Goal: Feedback & Contribution: Submit feedback/report problem

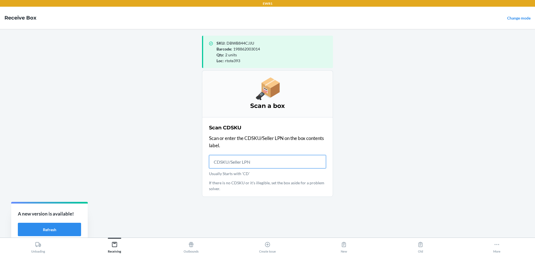
click at [277, 164] on input "Usually Starts with 'CD'" at bounding box center [267, 161] width 117 height 13
click at [299, 164] on input "Usually Starts with 'CD'" at bounding box center [267, 161] width 117 height 13
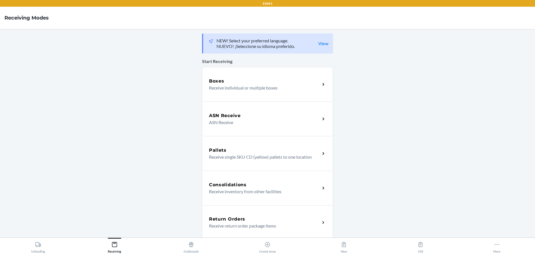
scroll to position [135, 0]
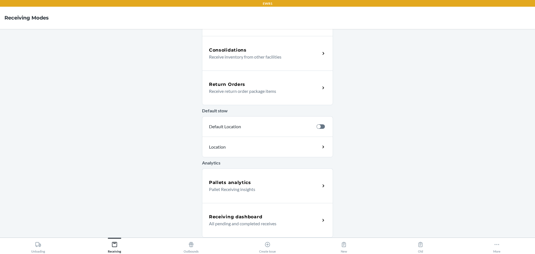
click at [254, 215] on h5 "Receiving dashboard" at bounding box center [235, 216] width 53 height 7
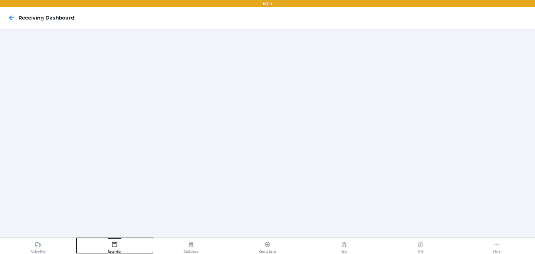
click at [127, 244] on button "Receiving" at bounding box center [114, 245] width 76 height 15
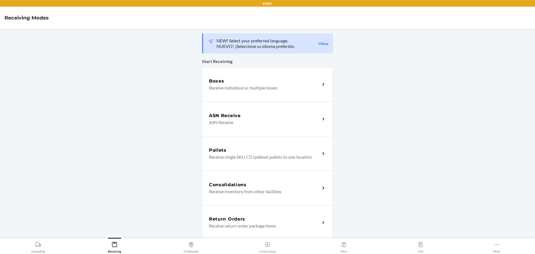
click at [233, 94] on div "Boxes Receive individual or multiple boxes" at bounding box center [267, 84] width 131 height 35
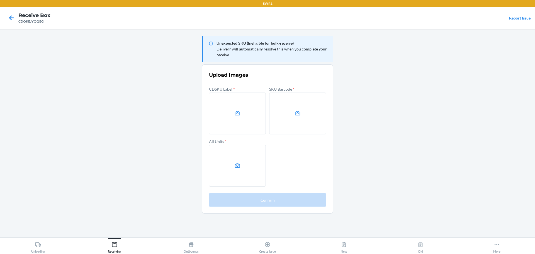
click at [454, 114] on main "Unexpected SKU (Ineligible for bulk-receive) Deliverr will automatically resolv…" at bounding box center [267, 133] width 535 height 208
click at [235, 116] on icon at bounding box center [237, 113] width 6 height 6
click at [0, 0] on input "file" at bounding box center [0, 0] width 0 height 0
click at [297, 118] on label at bounding box center [297, 113] width 57 height 42
click at [0, 0] on input "file" at bounding box center [0, 0] width 0 height 0
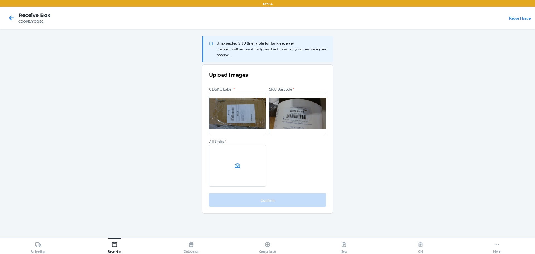
click at [245, 158] on label at bounding box center [237, 166] width 57 height 42
click at [0, 0] on input "file" at bounding box center [0, 0] width 0 height 0
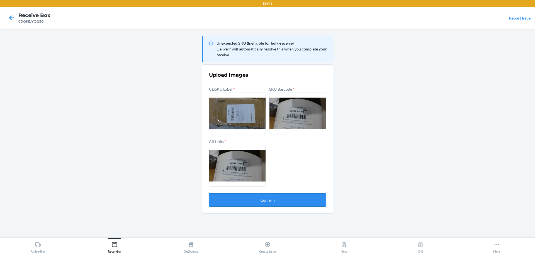
click at [303, 204] on button "Confirm" at bounding box center [267, 199] width 117 height 13
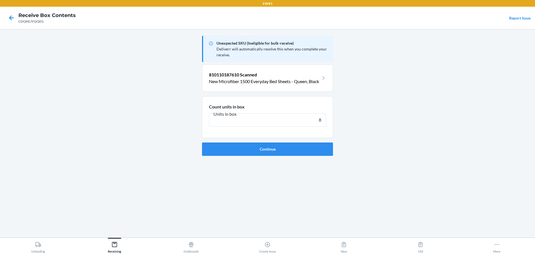
type input "8"
click at [202, 142] on button "Continue" at bounding box center [267, 148] width 131 height 13
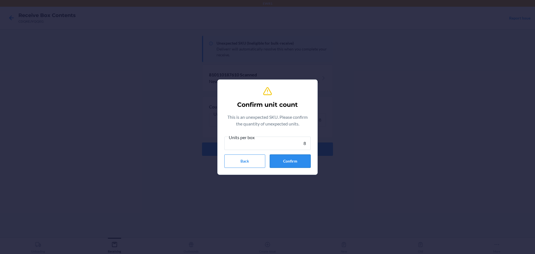
type input "8"
click at [299, 157] on button "Confirm" at bounding box center [290, 160] width 41 height 13
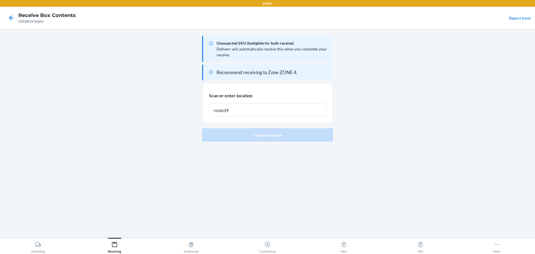
type input "rtote393"
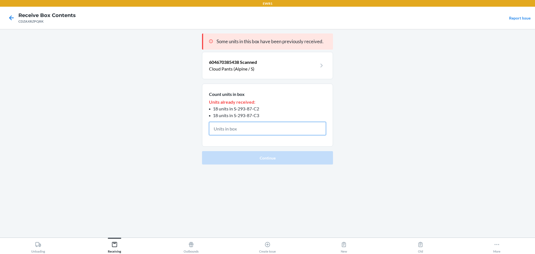
click at [240, 131] on input "text" at bounding box center [267, 128] width 117 height 13
drag, startPoint x: 146, startPoint y: 153, endPoint x: 49, endPoint y: 212, distance: 113.4
drag, startPoint x: 49, startPoint y: 212, endPoint x: 297, endPoint y: 128, distance: 261.6
click at [297, 128] on input "text" at bounding box center [267, 128] width 117 height 13
click at [251, 136] on section "Count units in box Units already received: 18 units in S-293-87-C2 18 units in …" at bounding box center [267, 115] width 131 height 63
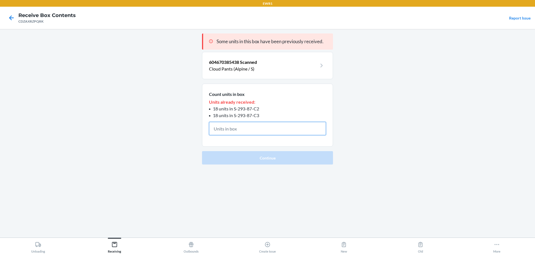
click at [254, 132] on input "text" at bounding box center [267, 128] width 117 height 13
drag, startPoint x: 262, startPoint y: 116, endPoint x: 235, endPoint y: 118, distance: 27.1
click at [235, 118] on li "18 units in S-293-87-C3" at bounding box center [267, 115] width 117 height 7
copy span "S-293-87-C3"
click at [240, 109] on span "18 units in S-293-87-C2" at bounding box center [236, 108] width 46 height 5
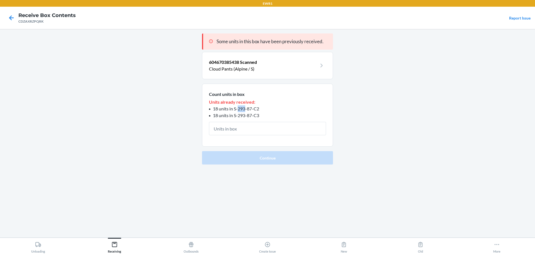
click at [240, 109] on span "18 units in S-293-87-C2" at bounding box center [236, 108] width 46 height 5
click at [238, 108] on span "18 units in S-293-87-C2" at bounding box center [236, 108] width 46 height 5
drag, startPoint x: 233, startPoint y: 110, endPoint x: 264, endPoint y: 108, distance: 31.6
click at [264, 108] on li "18 units in S-293-87-C2" at bounding box center [267, 108] width 117 height 7
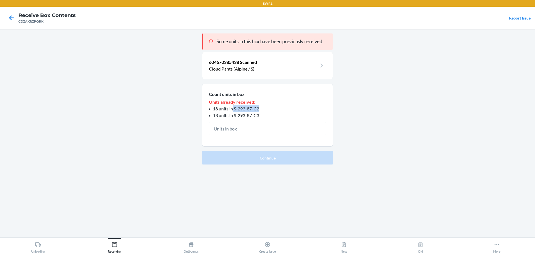
copy span "S-293-87-C2"
click at [263, 131] on input "text" at bounding box center [267, 128] width 117 height 13
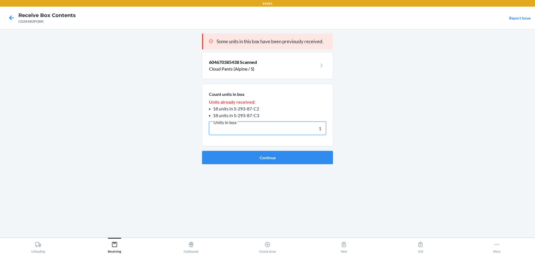
type input "18"
click button "Continue" at bounding box center [267, 157] width 131 height 13
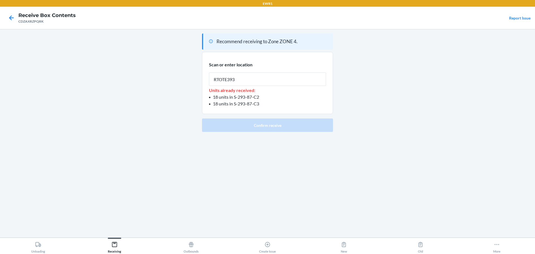
type input "RTOTE393"
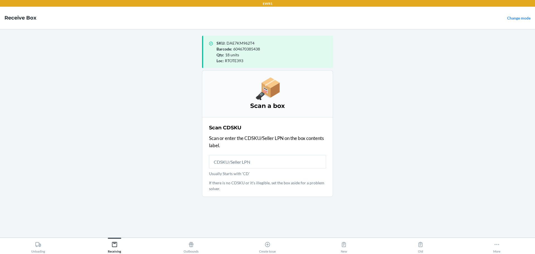
click at [243, 163] on input "Usually Starts with 'CD'" at bounding box center [267, 161] width 117 height 13
click at [245, 168] on label "Usually Starts with 'CD'" at bounding box center [267, 165] width 117 height 21
click at [245, 168] on input "Usually Starts with 'CD'" at bounding box center [267, 161] width 117 height 13
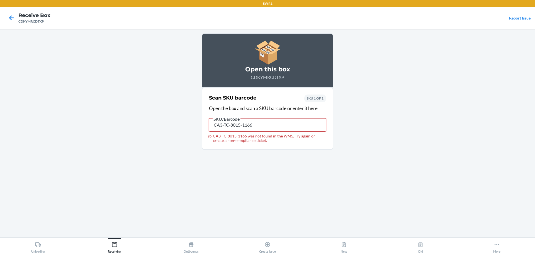
click at [219, 125] on input "CA3-TC-8015-1166" at bounding box center [267, 124] width 117 height 13
type input "DHNMKPRJS6F"
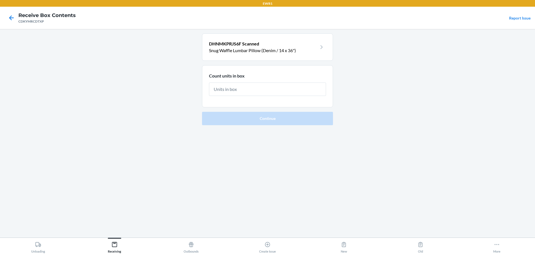
click at [250, 92] on input "text" at bounding box center [267, 88] width 117 height 13
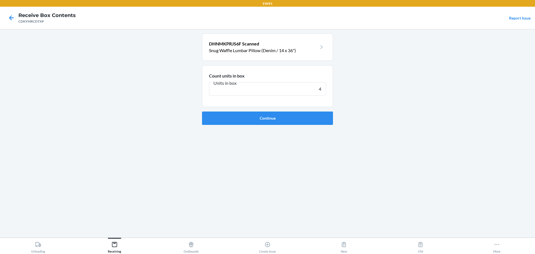
type input "4"
click at [382, 89] on main "DHNMKPRJS6F Scanned Snug Waffle Lumbar Pillow (Denim / 14 x 36") Count units in…" at bounding box center [267, 133] width 535 height 208
click at [302, 55] on section "DHNMKPRJS6F Scanned Snug Waffle Lumbar Pillow (Denim / 14 x 36")" at bounding box center [267, 46] width 131 height 27
click at [308, 43] on p "DHNMKPRJS6F Scanned" at bounding box center [263, 43] width 108 height 7
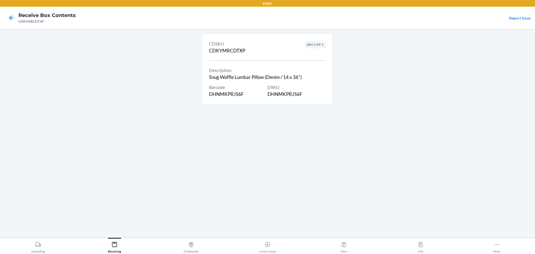
click at [293, 96] on div "DSKU DHNMKPRJS6F" at bounding box center [296, 91] width 58 height 14
copy div "DHNMKPRJS6F"
click at [9, 18] on icon at bounding box center [11, 17] width 9 height 9
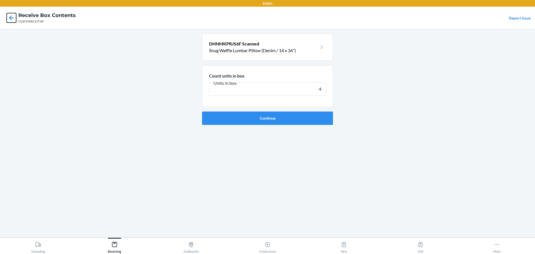
click at [9, 18] on icon at bounding box center [11, 17] width 9 height 9
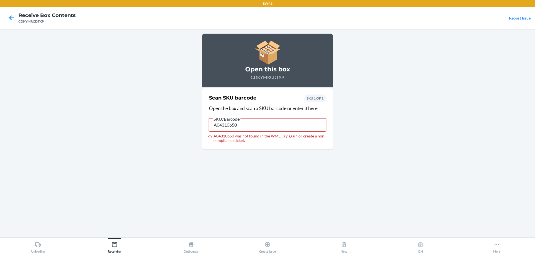
click at [233, 128] on input "A04310650" at bounding box center [267, 124] width 117 height 13
type input "DHNMKPRJS6F"
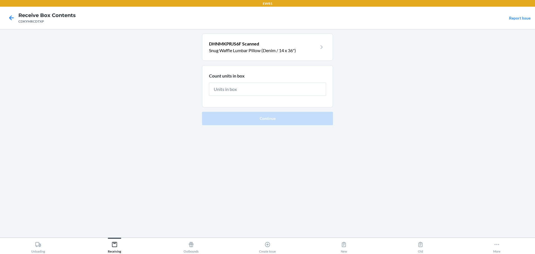
click at [277, 53] on p "Snug Waffle Lumbar Pillow (Denim / 14 x 36")" at bounding box center [263, 50] width 108 height 7
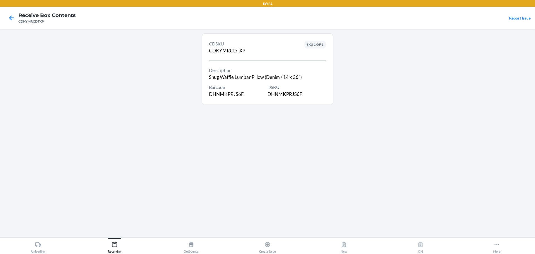
click at [283, 94] on div "DSKU DHNMKPRJS6F" at bounding box center [296, 91] width 58 height 14
copy div "DHNMKPRJS6F"
click at [13, 23] on div at bounding box center [11, 18] width 14 height 14
click at [11, 21] on icon at bounding box center [11, 17] width 9 height 9
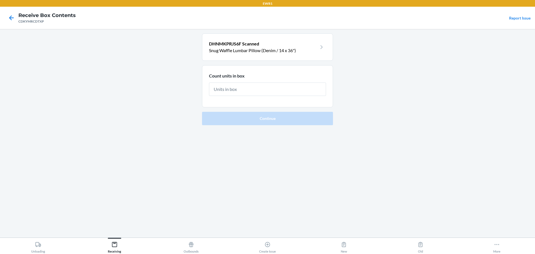
type input "4"
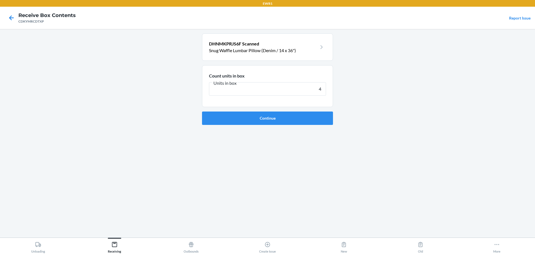
click button "Continue" at bounding box center [267, 117] width 131 height 13
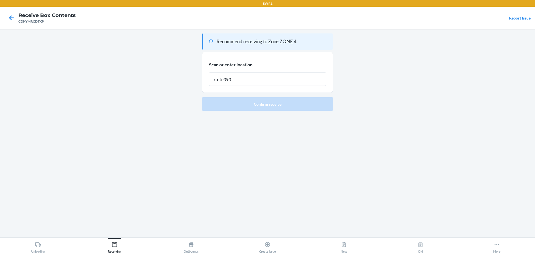
type input "rtote393"
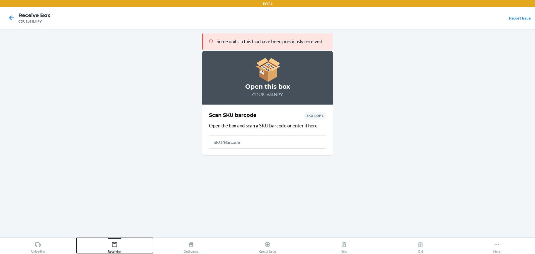
click at [116, 246] on icon at bounding box center [114, 244] width 6 height 6
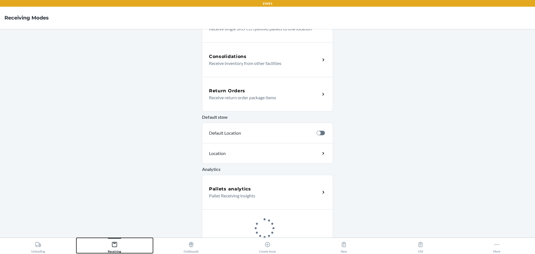
scroll to position [138, 0]
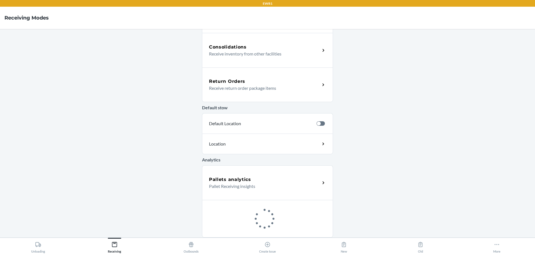
click at [248, 174] on div "Pallets analytics Pallet Receiving insights" at bounding box center [267, 182] width 131 height 35
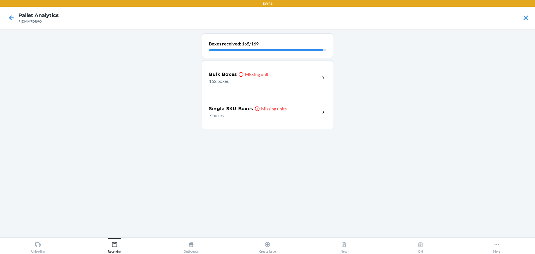
click at [265, 71] on p "Missing units" at bounding box center [258, 74] width 26 height 7
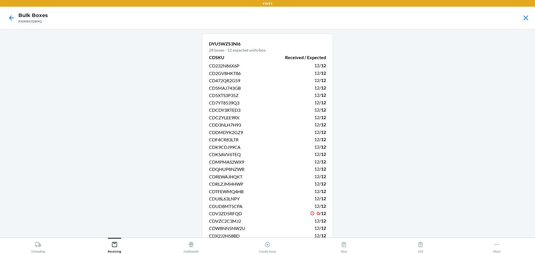
scroll to position [56, 0]
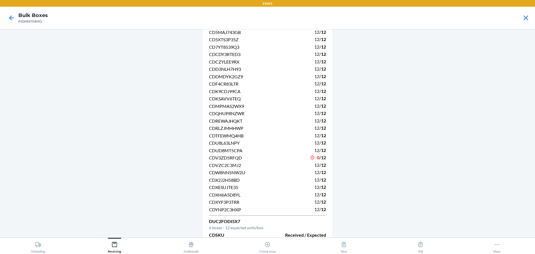
click at [223, 159] on span "CDV3ZD5RFQD" at bounding box center [225, 157] width 33 height 5
copy span "CDV3ZD5RFQD"
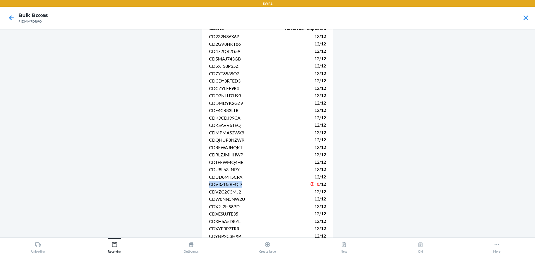
scroll to position [0, 0]
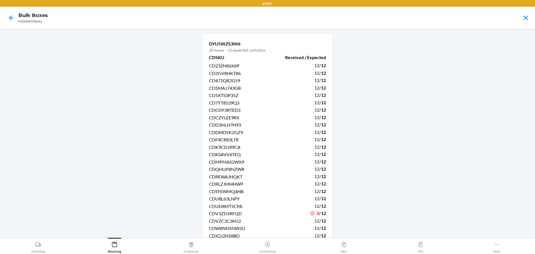
click at [28, 24] on nav "Bulk Boxes PIDMM7DR9Q" at bounding box center [267, 18] width 535 height 22
copy div "PIDMM7DR9Q"
click at [8, 19] on icon at bounding box center [11, 17] width 9 height 9
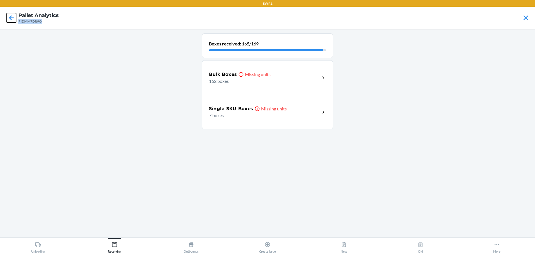
click at [8, 19] on icon at bounding box center [11, 17] width 9 height 9
click at [262, 113] on p "7 boxes" at bounding box center [262, 115] width 107 height 7
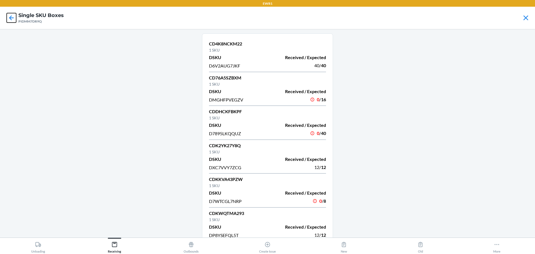
click at [16, 17] on icon at bounding box center [11, 17] width 9 height 9
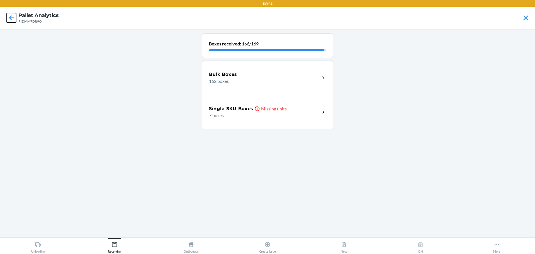
click at [13, 17] on icon at bounding box center [11, 17] width 9 height 9
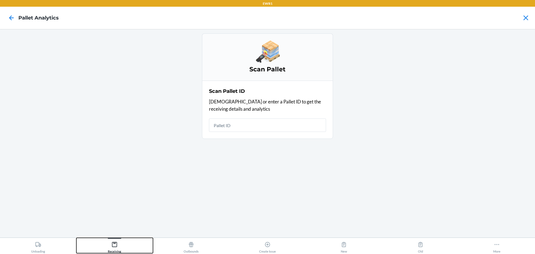
click at [128, 246] on button "Receiving" at bounding box center [114, 245] width 76 height 15
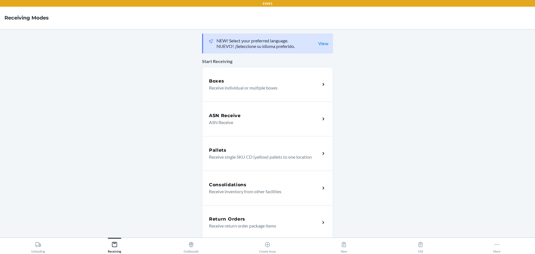
click at [235, 84] on div "Boxes" at bounding box center [264, 81] width 111 height 7
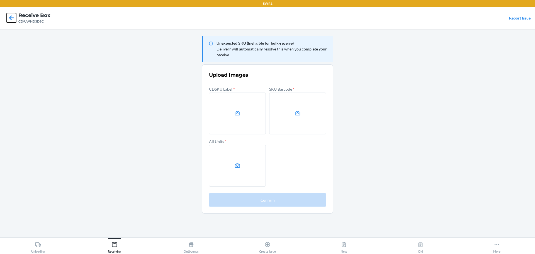
drag, startPoint x: 11, startPoint y: 20, endPoint x: 19, endPoint y: 6, distance: 16.2
click at [18, 8] on nav "Receive Box CD9JWND3D9C Report Issue" at bounding box center [267, 18] width 535 height 22
click at [11, 17] on icon at bounding box center [11, 17] width 9 height 9
drag, startPoint x: 498, startPoint y: 86, endPoint x: 480, endPoint y: 86, distance: 18.1
click at [498, 86] on main "Unexpected SKU (Ineligible for bulk-receive) Deliverr will automatically resolv…" at bounding box center [267, 133] width 535 height 208
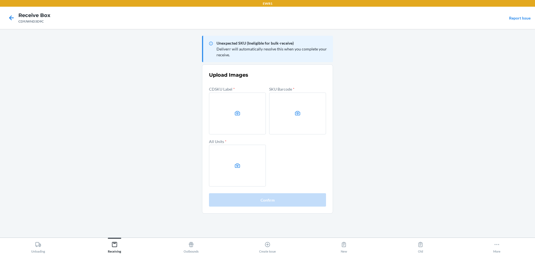
click at [461, 62] on main "Unexpected SKU (Ineligible for bulk-receive) Deliverr will automatically resolv…" at bounding box center [267, 133] width 535 height 208
click at [252, 109] on label at bounding box center [237, 113] width 57 height 42
click at [0, 0] on input "file" at bounding box center [0, 0] width 0 height 0
click at [291, 110] on label at bounding box center [297, 113] width 57 height 42
click at [0, 0] on input "file" at bounding box center [0, 0] width 0 height 0
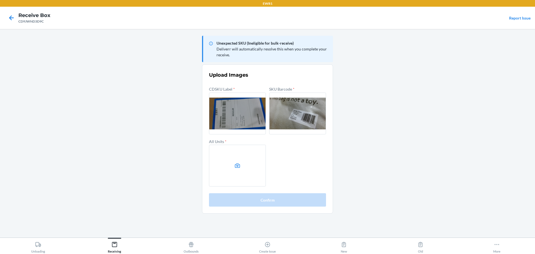
click at [235, 169] on label at bounding box center [237, 166] width 57 height 42
click at [0, 0] on input "file" at bounding box center [0, 0] width 0 height 0
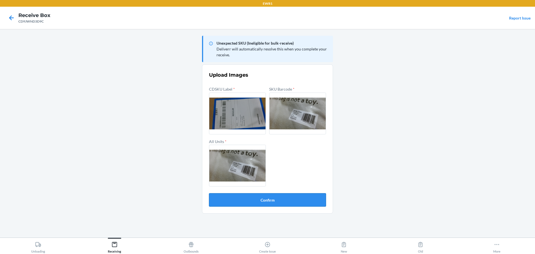
click at [264, 198] on button "Confirm" at bounding box center [267, 199] width 117 height 13
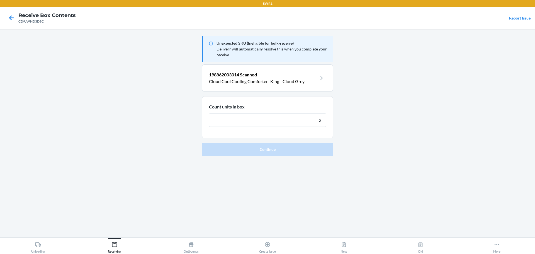
type input "2"
click at [202, 143] on button "Continue" at bounding box center [267, 149] width 131 height 13
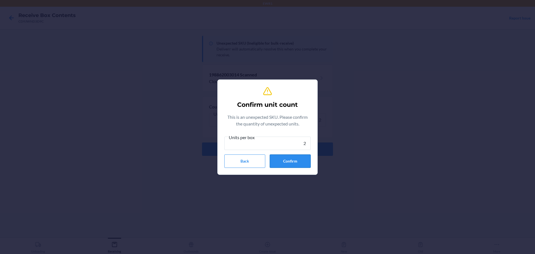
type input "2"
click at [301, 166] on button "Confirm" at bounding box center [290, 160] width 41 height 13
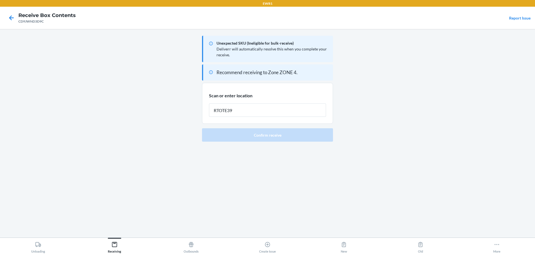
type input "RTOTE393"
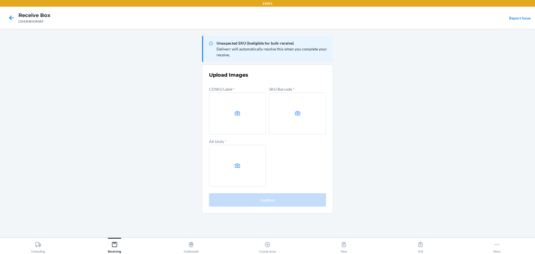
click at [52, 51] on main "Unexpected SKU (Ineligible for bulk-receive) Deliverr will automatically resolv…" at bounding box center [267, 133] width 535 height 208
click at [233, 107] on label at bounding box center [237, 113] width 57 height 42
click at [0, 0] on input "file" at bounding box center [0, 0] width 0 height 0
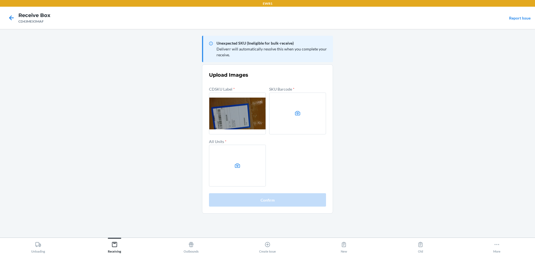
click at [301, 116] on label at bounding box center [297, 113] width 57 height 42
click at [0, 0] on input "file" at bounding box center [0, 0] width 0 height 0
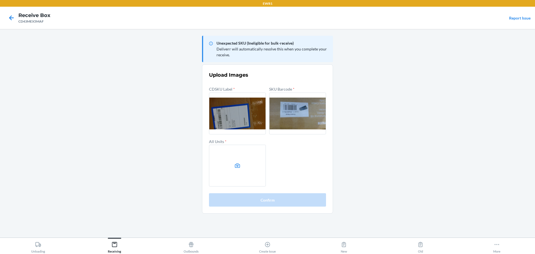
click at [250, 166] on label at bounding box center [237, 166] width 57 height 42
click at [0, 0] on input "file" at bounding box center [0, 0] width 0 height 0
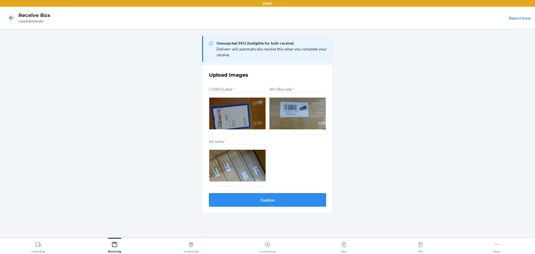
click at [298, 203] on button "Confirm" at bounding box center [267, 199] width 117 height 13
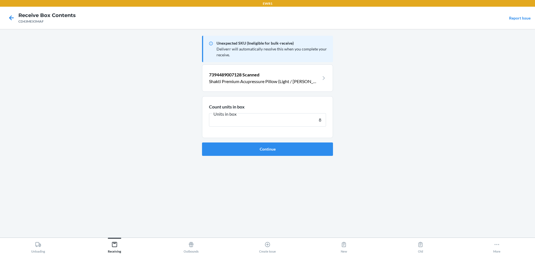
type input "8"
click at [202, 142] on button "Continue" at bounding box center [267, 148] width 131 height 13
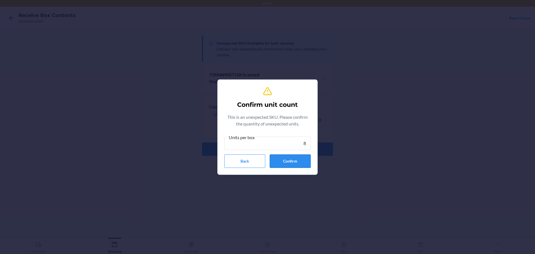
type input "8"
click at [302, 166] on button "Confirm" at bounding box center [290, 160] width 41 height 13
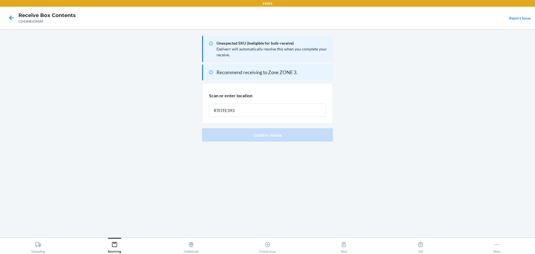
type input "RTOTE393"
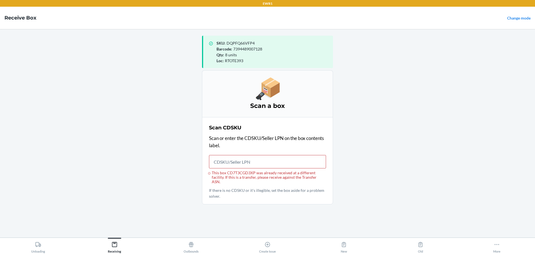
click at [59, 70] on main "SKU : DQPFQ66VFP4 Barcode : 7394489007128 Qty : 8 units Loc : RTOTE393 Scan a b…" at bounding box center [267, 133] width 535 height 208
click at [268, 165] on input "This box CD7T3CGD3XP was already received at a different facility. If this is a…" at bounding box center [267, 161] width 117 height 13
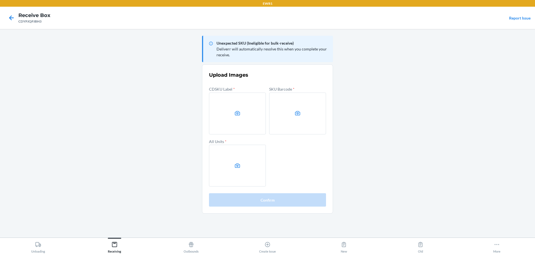
click at [241, 118] on label at bounding box center [237, 113] width 57 height 42
click at [0, 0] on input "file" at bounding box center [0, 0] width 0 height 0
click at [287, 105] on label at bounding box center [297, 113] width 57 height 42
click at [0, 0] on input "file" at bounding box center [0, 0] width 0 height 0
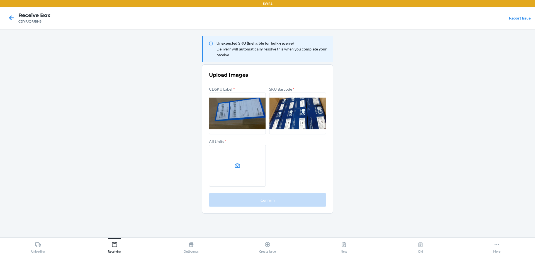
click at [250, 162] on label at bounding box center [237, 166] width 57 height 42
click at [0, 0] on input "file" at bounding box center [0, 0] width 0 height 0
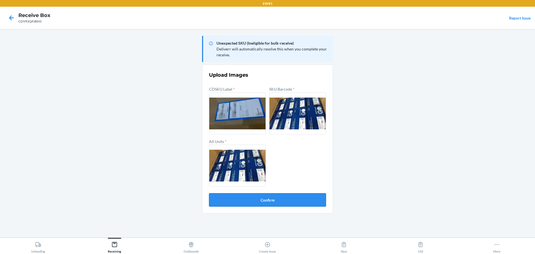
click at [286, 196] on button "Confirm" at bounding box center [267, 199] width 117 height 13
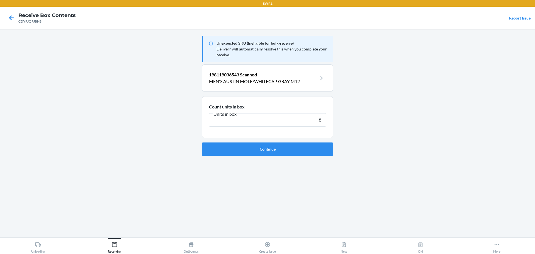
type input "8"
click at [202, 142] on button "Continue" at bounding box center [267, 148] width 131 height 13
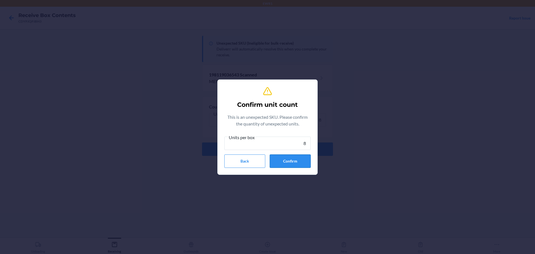
type input "8"
click at [298, 164] on button "Confirm" at bounding box center [290, 160] width 41 height 13
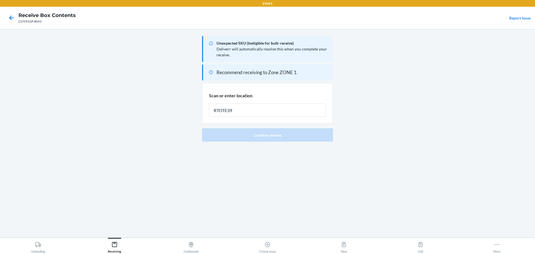
type input "RTOTE393"
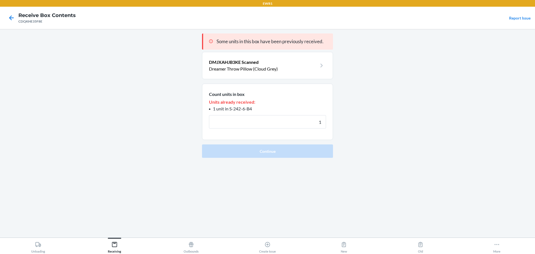
click button "Continue" at bounding box center [267, 150] width 131 height 13
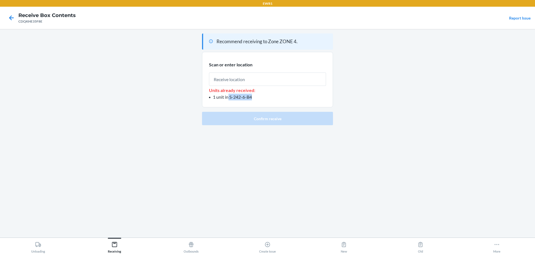
drag, startPoint x: 257, startPoint y: 98, endPoint x: 228, endPoint y: 100, distance: 28.8
click at [228, 100] on li "1 unit in S-242-6-B4" at bounding box center [267, 97] width 117 height 7
copy span "S-242-6-B4"
click at [252, 82] on input "text" at bounding box center [267, 78] width 117 height 13
type input "RTOTE393"
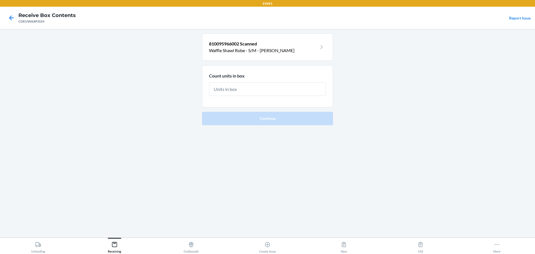
click at [306, 91] on input "text" at bounding box center [267, 88] width 117 height 13
type input "2"
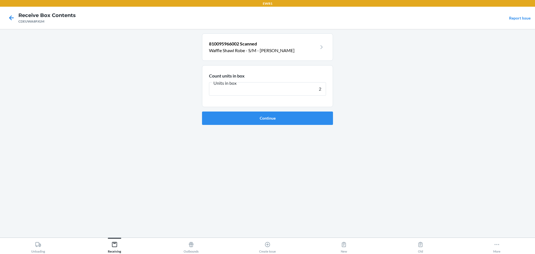
click button "Continue" at bounding box center [267, 117] width 131 height 13
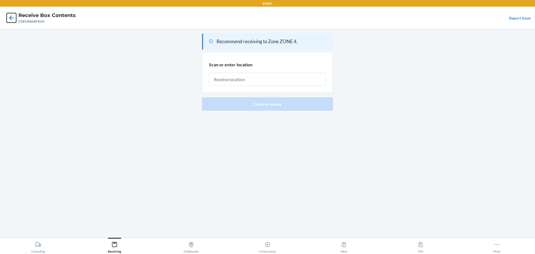
click at [11, 21] on icon at bounding box center [11, 17] width 9 height 9
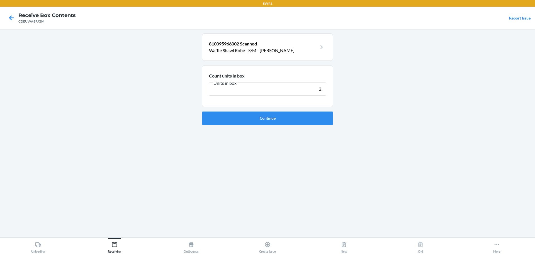
click at [296, 47] on p "Waffle Shawl Robe - S/M - Moss" at bounding box center [263, 50] width 108 height 7
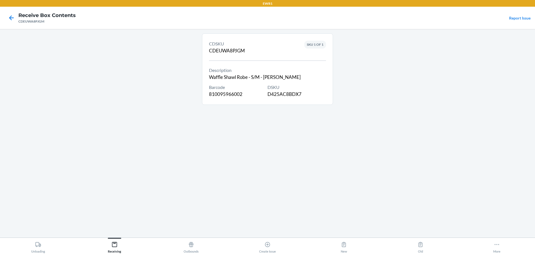
click at [293, 96] on div "DSKU D425AC8BDX7" at bounding box center [296, 91] width 58 height 14
copy div "D425AC8BDX7"
click at [13, 20] on icon at bounding box center [11, 17] width 9 height 9
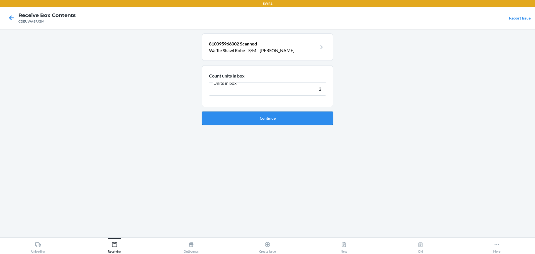
click at [295, 114] on button "Continue" at bounding box center [267, 117] width 131 height 13
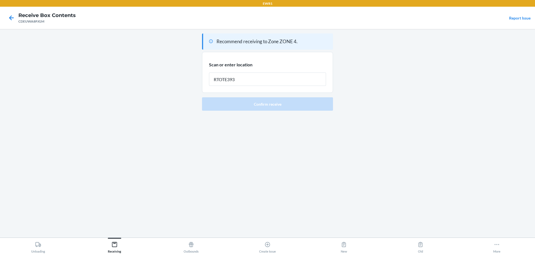
type input "RTOTE393"
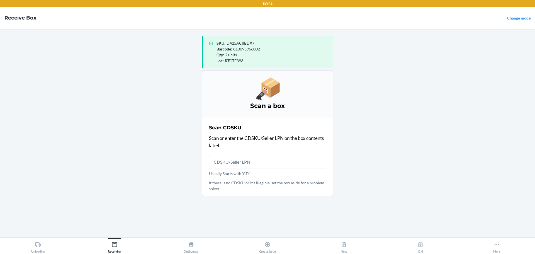
click at [251, 47] on span "810095966002" at bounding box center [246, 49] width 27 height 5
click at [250, 46] on div "Barcode : 810095966002" at bounding box center [272, 49] width 112 height 6
click at [251, 41] on span "D425AC8BDX7" at bounding box center [240, 43] width 28 height 5
click at [252, 48] on span "810095966002" at bounding box center [246, 49] width 27 height 5
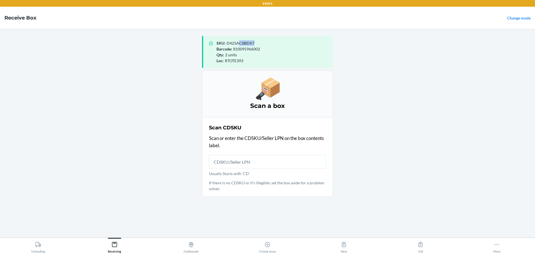
drag, startPoint x: 240, startPoint y: 45, endPoint x: 255, endPoint y: 40, distance: 15.9
click at [255, 40] on div "SKU : D425AC8BDX7 Barcode : 810095966002 Qty : 2 units Loc : RTOTE393" at bounding box center [267, 52] width 131 height 32
click at [253, 42] on span "D425AC8BDX7" at bounding box center [240, 43] width 28 height 5
click at [250, 42] on span "D425AC8BDX7" at bounding box center [240, 43] width 28 height 5
click at [242, 43] on span "D425AC8BDX7" at bounding box center [240, 43] width 28 height 5
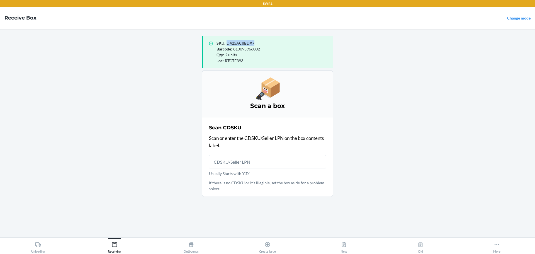
click at [242, 43] on span "D425AC8BDX7" at bounding box center [240, 43] width 28 height 5
click at [235, 42] on span "D425AC8BDX7" at bounding box center [240, 43] width 28 height 5
click at [236, 42] on span "D425AC8BDX7" at bounding box center [240, 43] width 28 height 5
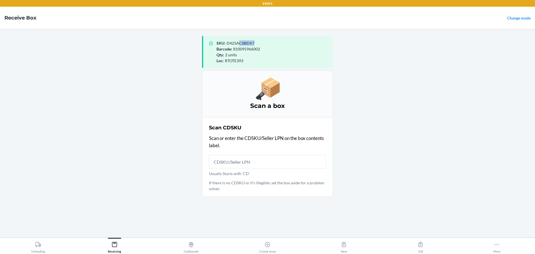
drag, startPoint x: 238, startPoint y: 43, endPoint x: 267, endPoint y: 40, distance: 28.3
click at [267, 40] on div "SKU : D425AC8BDX7 Barcode : 810095966002 Qty : 2 units Loc : RTOTE393" at bounding box center [267, 52] width 131 height 32
click at [249, 44] on span "D425AC8BDX7" at bounding box center [240, 43] width 28 height 5
click at [292, 161] on input "Usually Starts with 'CD'" at bounding box center [267, 161] width 117 height 13
click at [235, 40] on div "SKU : D425AC8BDX7 Barcode : 810095966002 Qty : 2 units Loc : RTOTE393" at bounding box center [267, 52] width 131 height 32
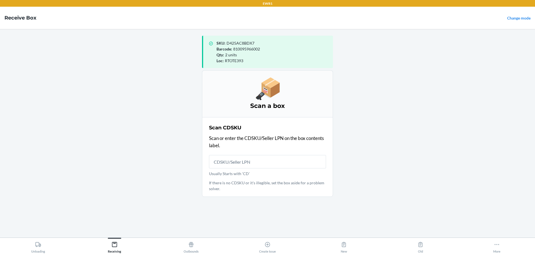
click at [241, 42] on span "D425AC8BDX7" at bounding box center [240, 43] width 28 height 5
click at [277, 163] on input "Usually Starts with 'CD'" at bounding box center [267, 161] width 117 height 13
type input "CDEUWA8P"
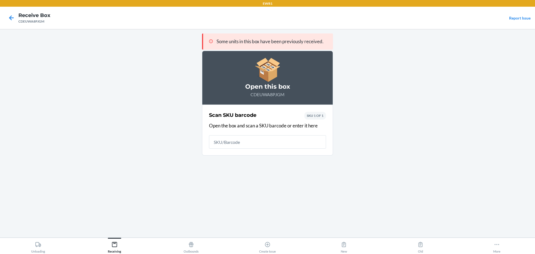
click at [253, 145] on input "text" at bounding box center [267, 141] width 117 height 13
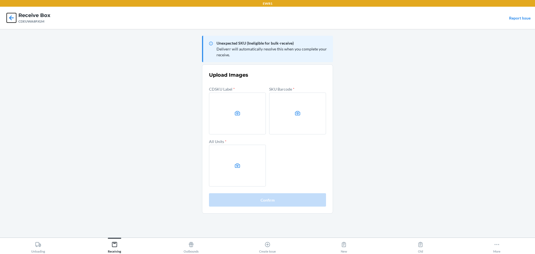
click at [14, 17] on icon at bounding box center [11, 17] width 9 height 9
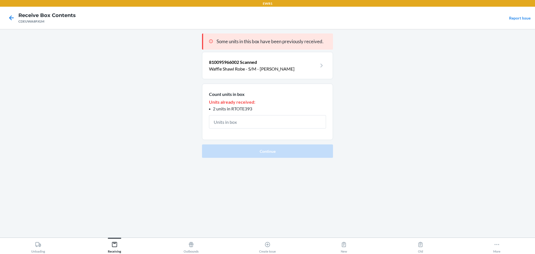
click at [233, 67] on p "Waffle Shawl Robe - S/M - Moss" at bounding box center [263, 68] width 108 height 7
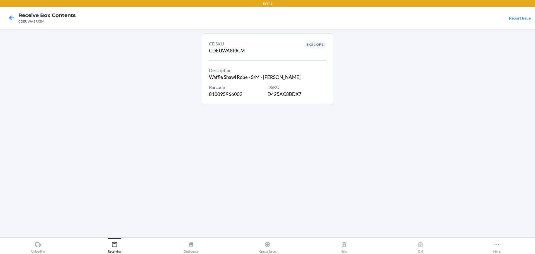
click at [293, 93] on div "DSKU D425AC8BDX7" at bounding box center [296, 91] width 58 height 14
drag, startPoint x: 293, startPoint y: 93, endPoint x: 194, endPoint y: 77, distance: 99.9
click at [194, 77] on main "CDSKU CDEUWA8PJGM Description Waffle Shawl Robe - S/M - Moss Barcode 8100959660…" at bounding box center [267, 133] width 535 height 208
copy div "Waffle Shawl Robe - S/M - Moss"
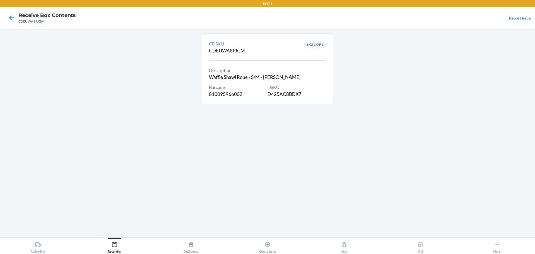
click at [287, 91] on div "DSKU D425AC8BDX7" at bounding box center [296, 91] width 58 height 14
copy div "D425AC8BDX7"
click at [289, 104] on section "CDSKU CDEUWA8PJGM Description Waffle Shawl Robe - S/M - Moss Barcode 8100959660…" at bounding box center [267, 68] width 131 height 71
click at [15, 20] on icon at bounding box center [11, 17] width 9 height 9
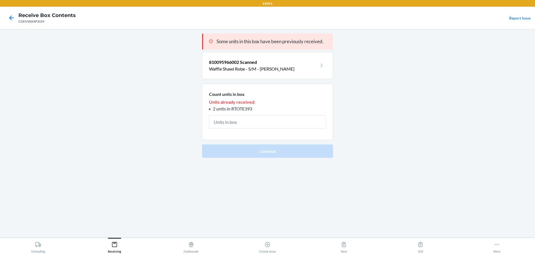
click at [236, 65] on p "810095966002 Scanned" at bounding box center [263, 62] width 108 height 7
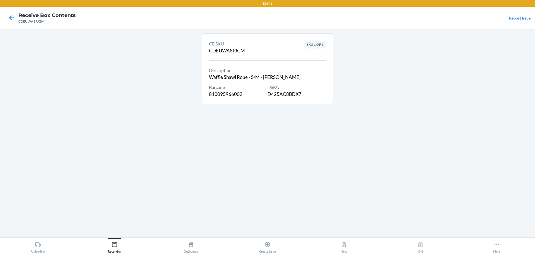
click at [297, 96] on div "DSKU D425AC8BDX7" at bounding box center [296, 91] width 58 height 14
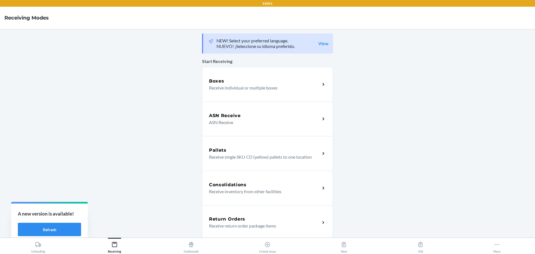
click at [233, 82] on div "Boxes" at bounding box center [264, 81] width 111 height 7
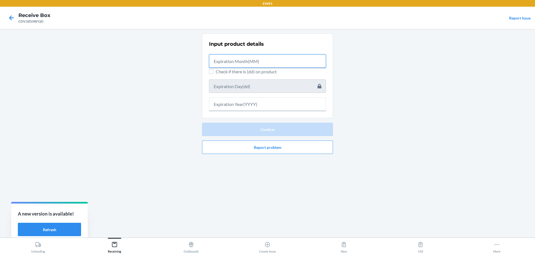
click at [272, 59] on input "text" at bounding box center [267, 60] width 117 height 13
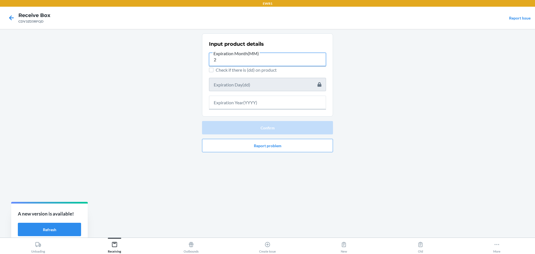
type input "2"
type input "10"
click at [257, 100] on input "text" at bounding box center [267, 102] width 117 height 13
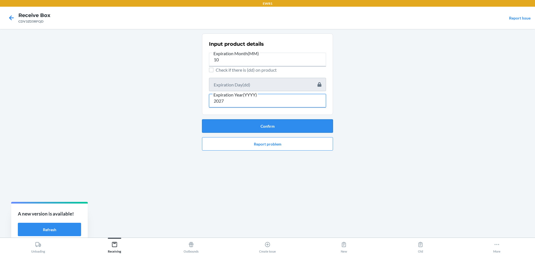
type input "2027"
click at [267, 129] on button "Confirm" at bounding box center [267, 125] width 131 height 13
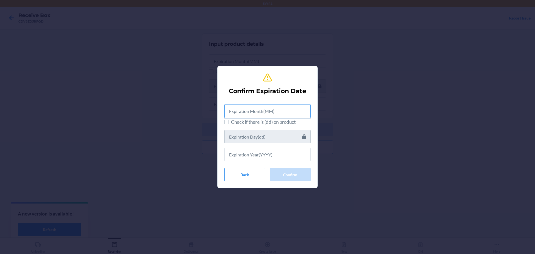
click at [272, 112] on input "text" at bounding box center [267, 110] width 86 height 13
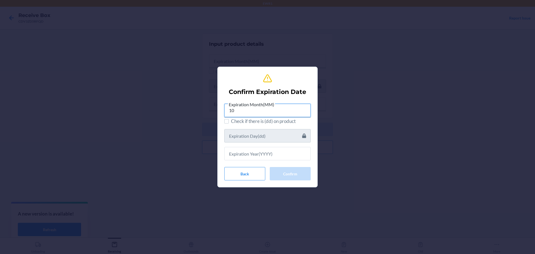
type input "10"
click at [270, 154] on input "text" at bounding box center [267, 153] width 86 height 13
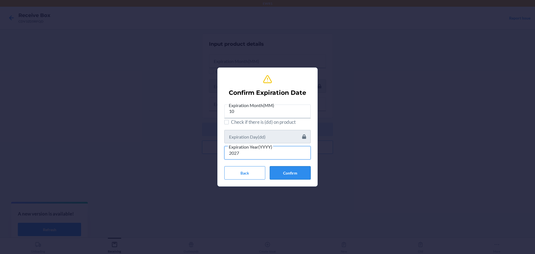
type input "2027"
click at [279, 171] on button "Confirm" at bounding box center [290, 172] width 41 height 13
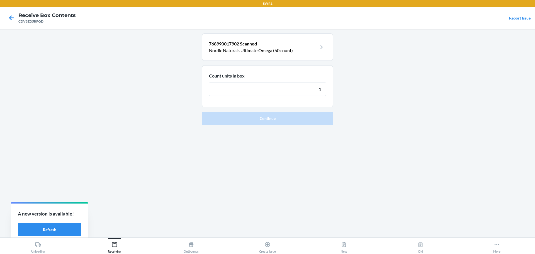
type input "12"
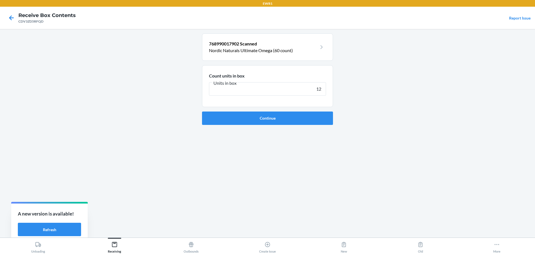
click button "Continue" at bounding box center [267, 117] width 131 height 13
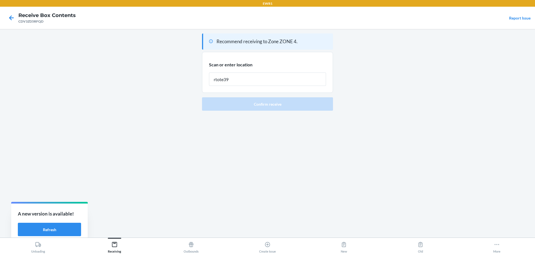
type input "rtote393"
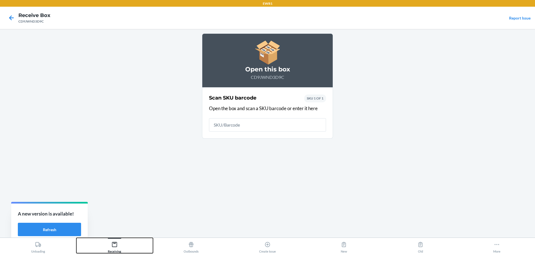
click at [128, 249] on button "Receiving" at bounding box center [114, 245] width 76 height 15
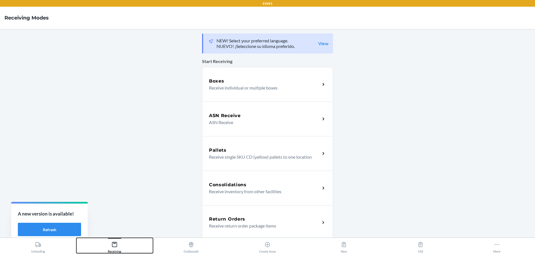
scroll to position [135, 0]
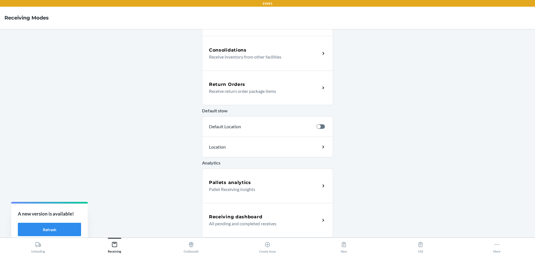
click at [232, 220] on h5 "Receiving dashboard" at bounding box center [235, 216] width 53 height 7
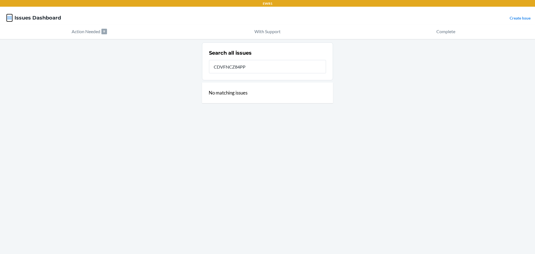
click at [12, 18] on icon "button" at bounding box center [10, 18] width 6 height 6
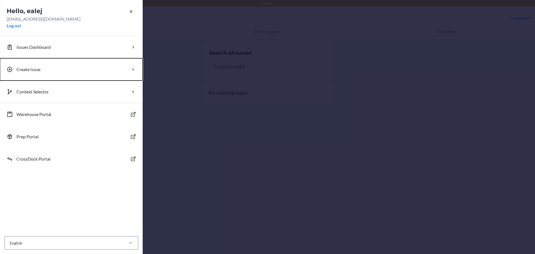
click at [62, 70] on button "Create Issue" at bounding box center [71, 69] width 143 height 22
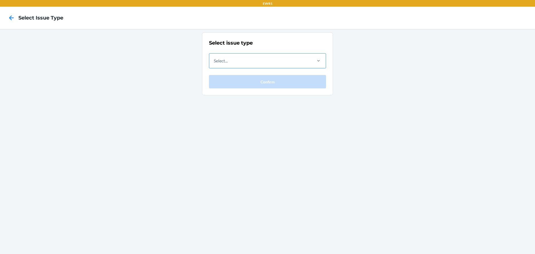
click at [282, 59] on div "Select..." at bounding box center [260, 60] width 102 height 14
click at [214, 59] on input "Select..." at bounding box center [214, 60] width 1 height 7
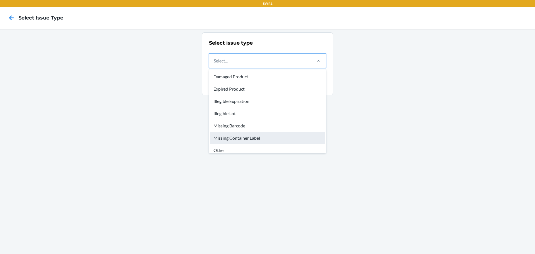
click at [262, 136] on div "Missing Container Label" at bounding box center [267, 138] width 115 height 12
click at [214, 64] on input "option Missing Container Label focused, 6 of 8. 8 results available. Use Up and…" at bounding box center [214, 60] width 1 height 7
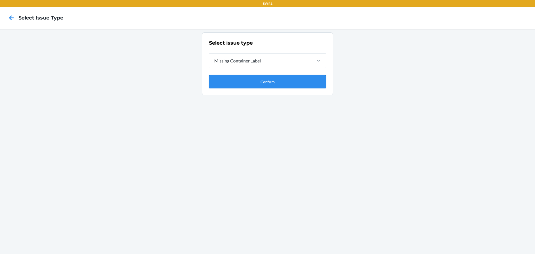
click at [269, 85] on button "Confirm" at bounding box center [267, 81] width 117 height 13
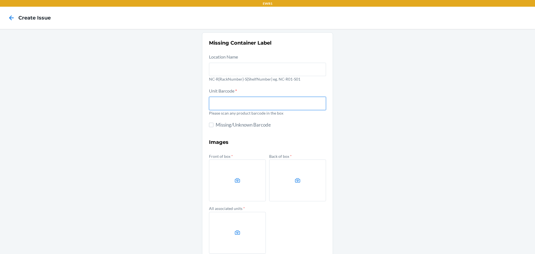
click at [267, 101] on input "text" at bounding box center [267, 103] width 117 height 13
type input "198119036543"
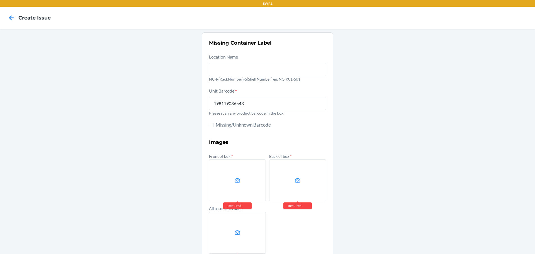
click at [460, 81] on div "Missing Container Label Location Name NC-R{RackNumber}-S{ShelfNumber} eg. NC-R0…" at bounding box center [267, 156] width 535 height 255
click at [227, 181] on label at bounding box center [237, 180] width 57 height 42
click at [0, 0] on input "file" at bounding box center [0, 0] width 0 height 0
click at [229, 107] on input "198119036543" at bounding box center [267, 103] width 117 height 13
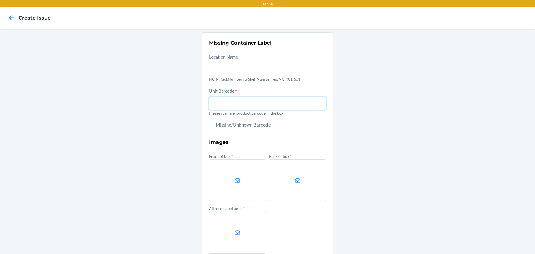
click at [243, 106] on input "text" at bounding box center [267, 103] width 117 height 13
paste input "198119036543"
type input "198119036543"
click at [250, 168] on label at bounding box center [237, 180] width 57 height 42
click at [0, 0] on input "file" at bounding box center [0, 0] width 0 height 0
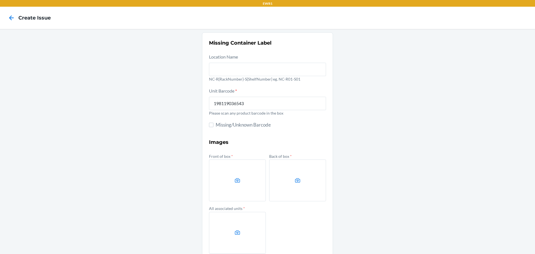
click at [297, 177] on icon at bounding box center [297, 180] width 6 height 6
click at [0, 0] on input "file" at bounding box center [0, 0] width 0 height 0
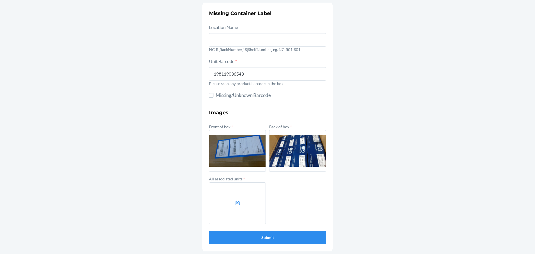
scroll to position [30, 0]
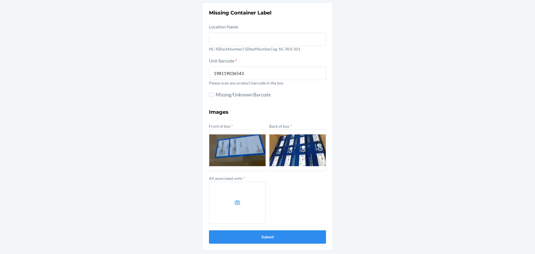
click at [253, 179] on div "All associated units *" at bounding box center [237, 198] width 57 height 49
click at [237, 189] on label at bounding box center [237, 203] width 57 height 42
click at [0, 0] on input "file" at bounding box center [0, 0] width 0 height 0
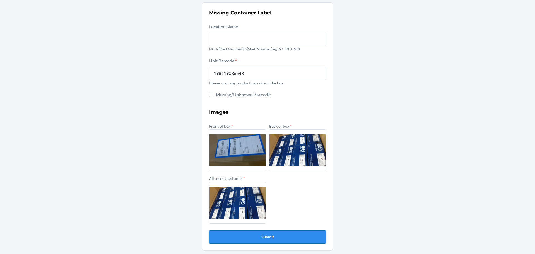
click at [279, 231] on button "Submit" at bounding box center [267, 236] width 117 height 13
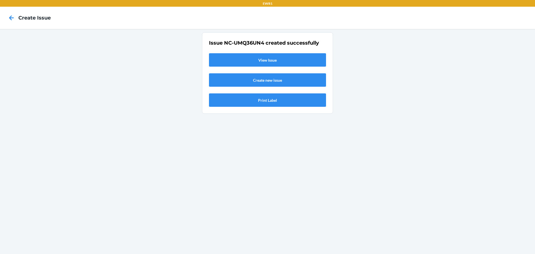
scroll to position [0, 0]
click at [264, 58] on link "View Issue" at bounding box center [267, 59] width 117 height 13
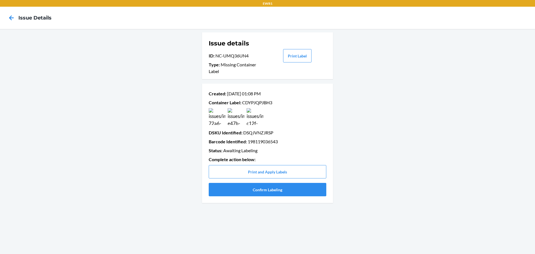
click at [257, 103] on p "Container Label : CDYPJQPJBH3" at bounding box center [268, 102] width 118 height 7
copy p "CDYPJQPJBH3"
click at [278, 186] on button "Confirm Labeling" at bounding box center [268, 189] width 118 height 13
